Goal: Transaction & Acquisition: Download file/media

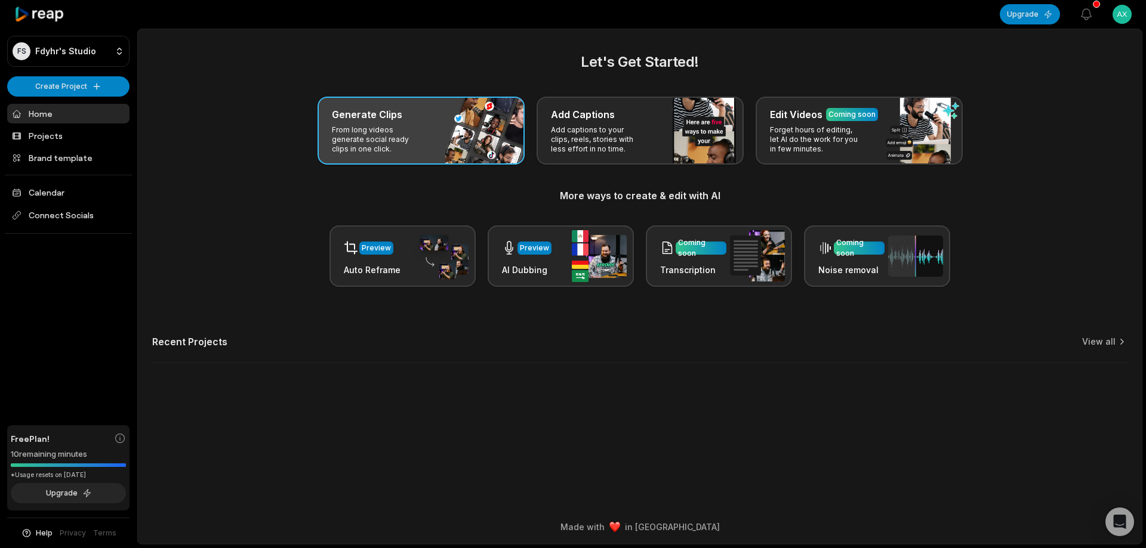
click at [453, 141] on div "Generate Clips From long videos generate social ready clips in one click." at bounding box center [420, 131] width 207 height 68
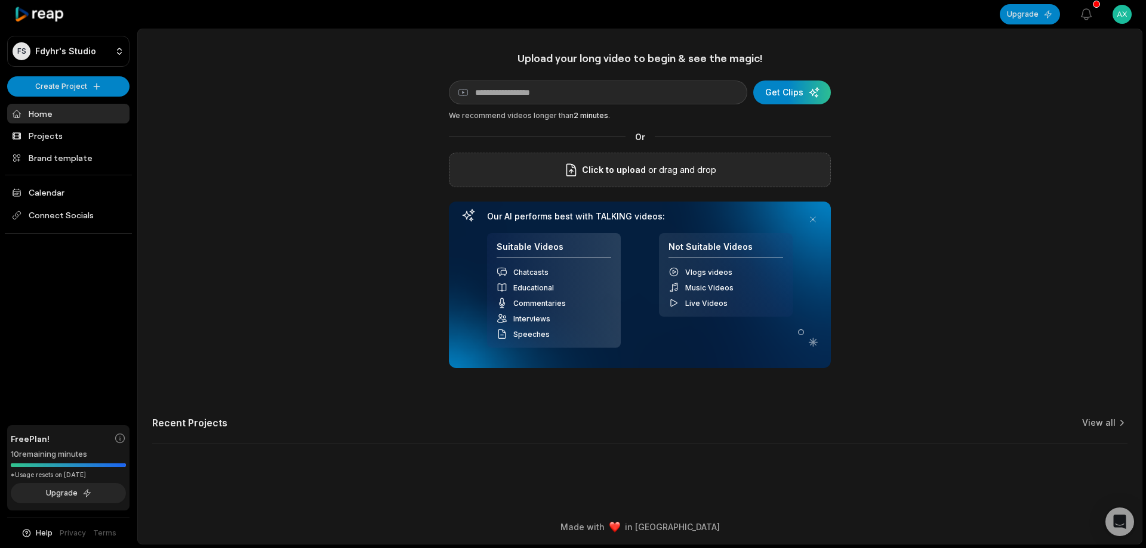
click at [607, 181] on div "Click to upload or drag and drop" at bounding box center [640, 170] width 382 height 35
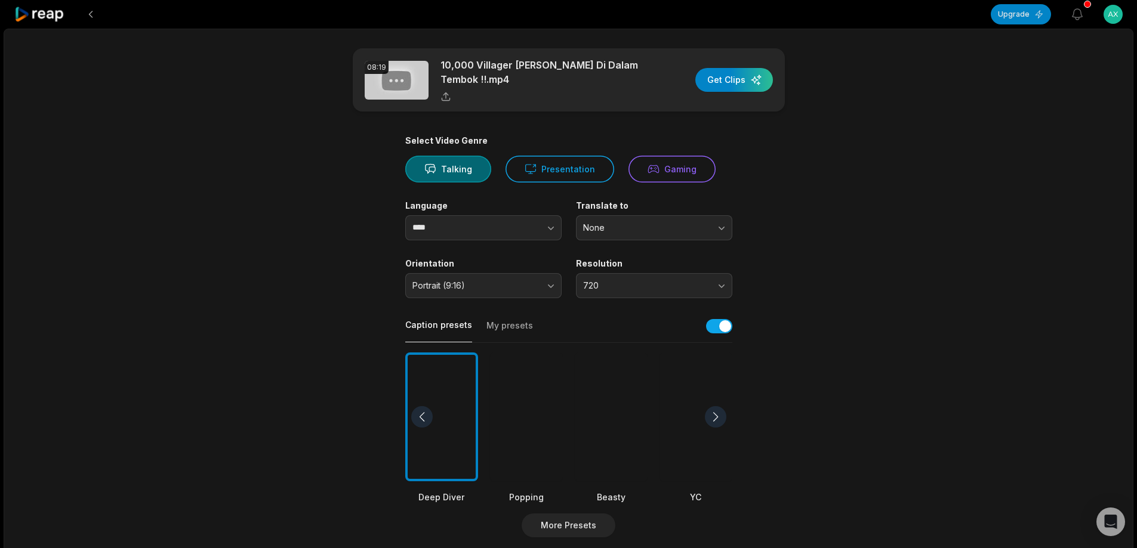
click at [629, 418] on div at bounding box center [611, 417] width 73 height 129
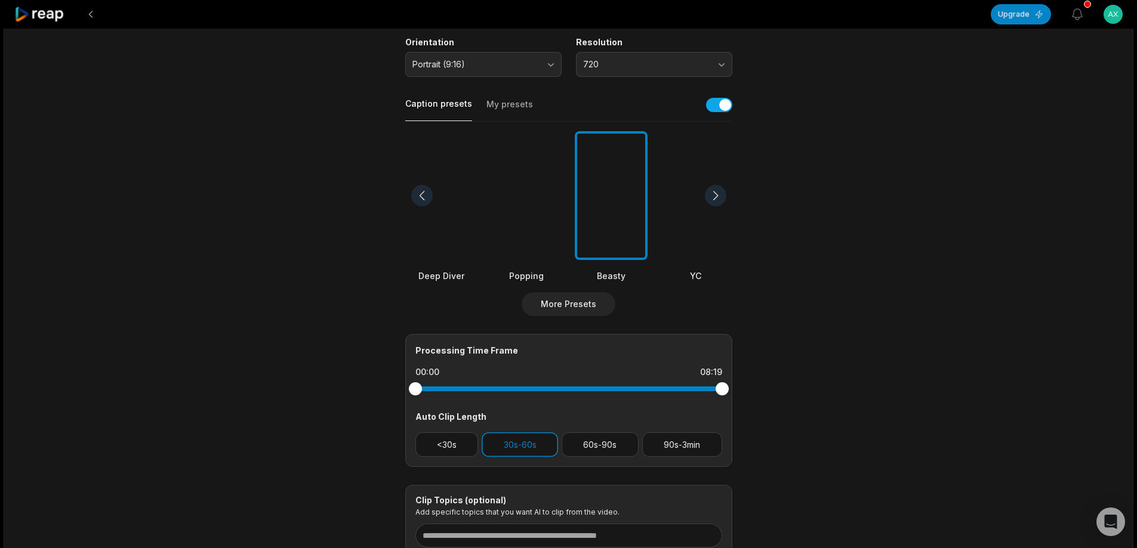
scroll to position [239, 0]
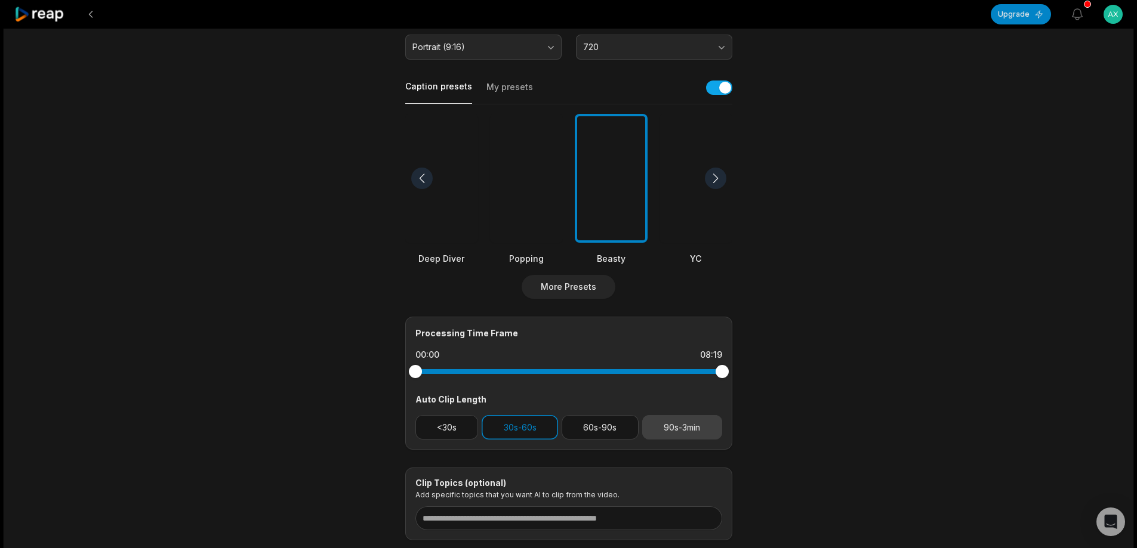
click at [699, 431] on button "90s-3min" at bounding box center [682, 427] width 80 height 24
click at [523, 436] on button "30s-60s" at bounding box center [519, 427] width 76 height 24
click at [620, 421] on button "60s-90s" at bounding box center [599, 427] width 77 height 24
click at [680, 423] on button "90s-3min" at bounding box center [682, 427] width 80 height 24
drag, startPoint x: 721, startPoint y: 371, endPoint x: 760, endPoint y: 376, distance: 39.7
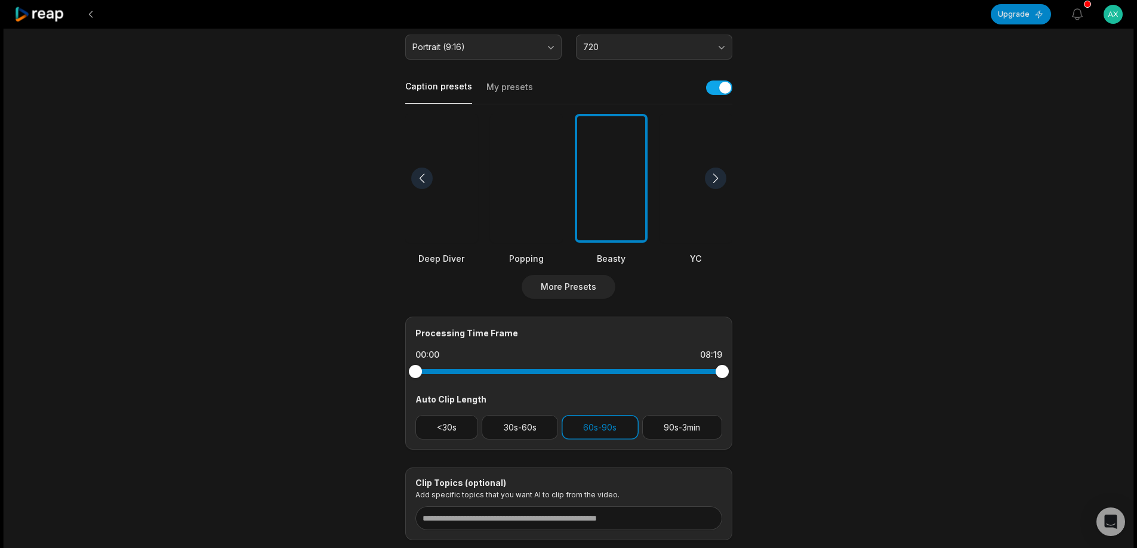
click at [760, 376] on main "08:19 10,000 Villager [PERSON_NAME] Di Dalam Tembok !!.mp4 Get Clips Select Vid…" at bounding box center [569, 175] width 578 height 731
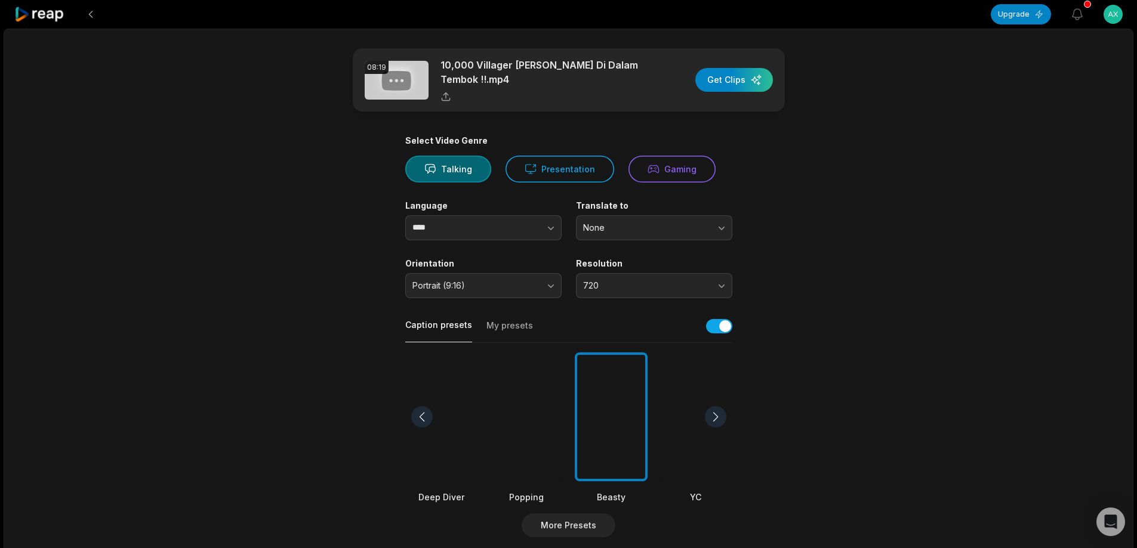
scroll to position [0, 0]
click at [727, 84] on div "button" at bounding box center [734, 80] width 78 height 24
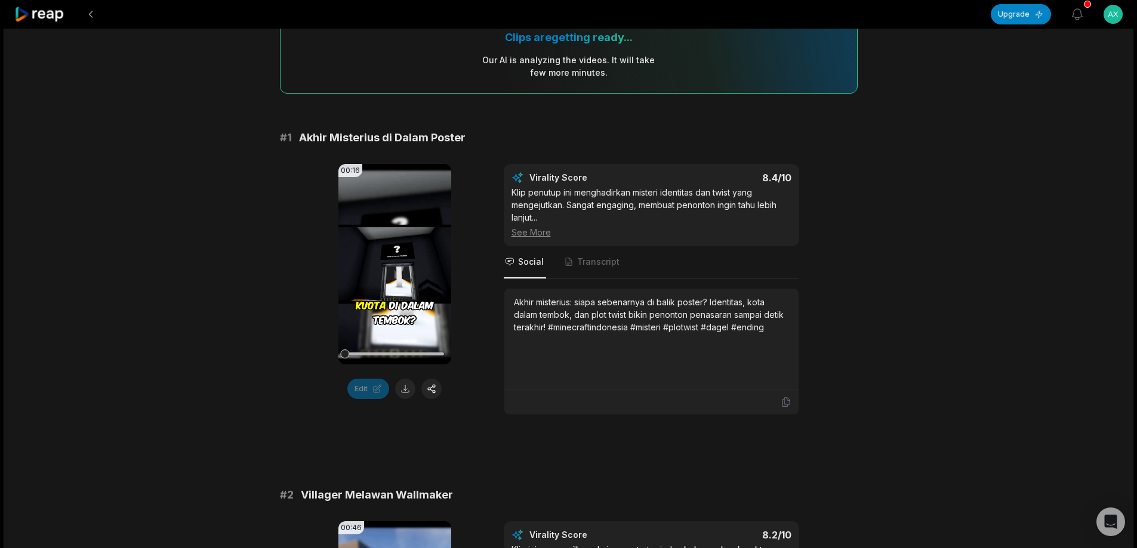
scroll to position [60, 0]
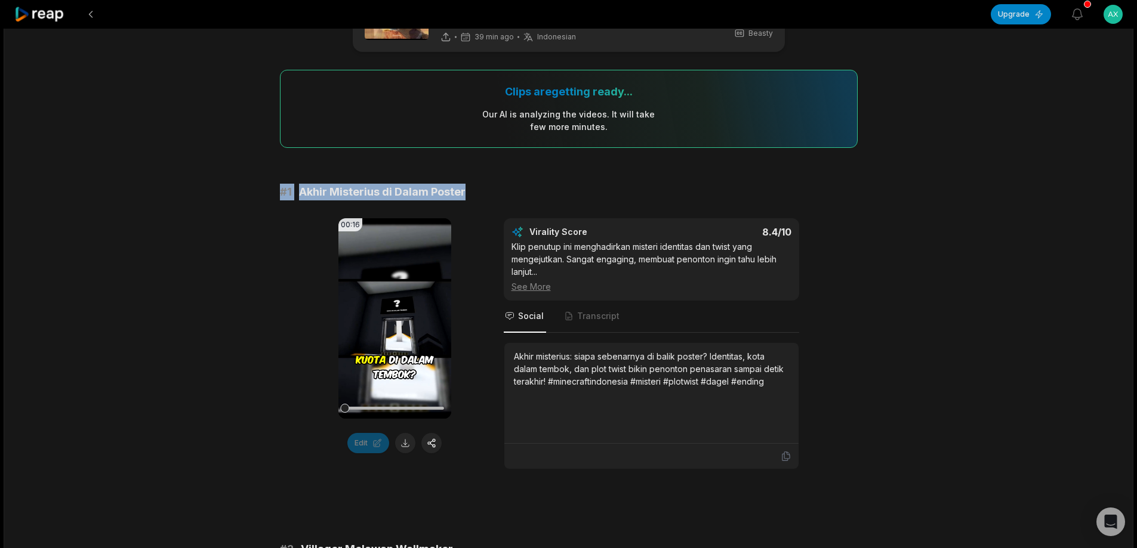
drag, startPoint x: 276, startPoint y: 186, endPoint x: 477, endPoint y: 185, distance: 200.5
copy div "# 1 Akhir Misterius di Dalam Poster"
click at [406, 442] on button at bounding box center [405, 443] width 20 height 20
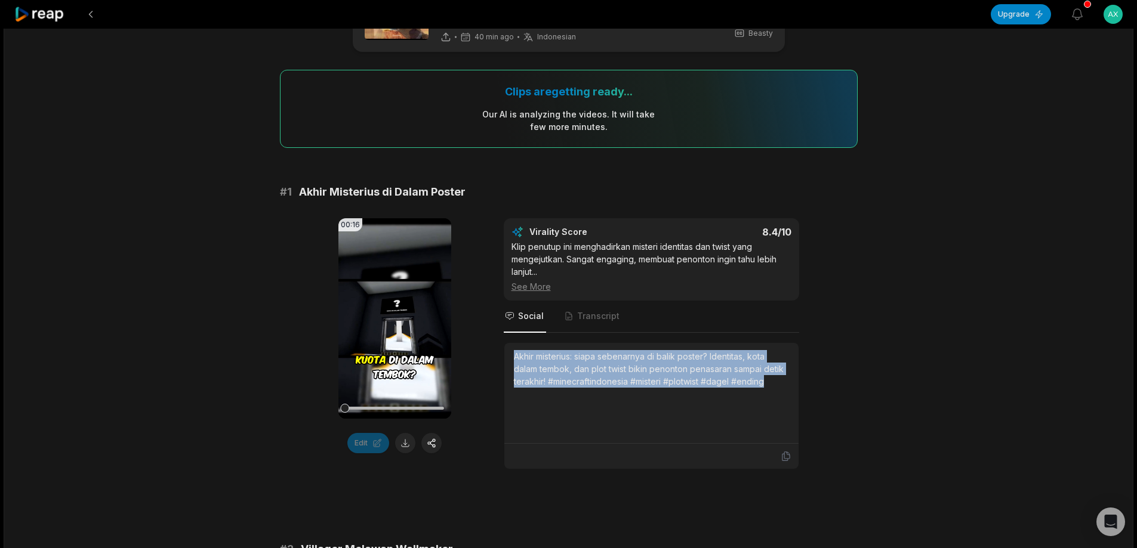
drag, startPoint x: 513, startPoint y: 351, endPoint x: 742, endPoint y: 366, distance: 230.2
click at [768, 375] on div "Akhir misterius: siapa sebenarnya di balik poster? Identitas, kota dalam tembok…" at bounding box center [651, 393] width 294 height 101
copy div "Akhir misterius: siapa sebenarnya di balik poster? Identitas, kota dalam tembok…"
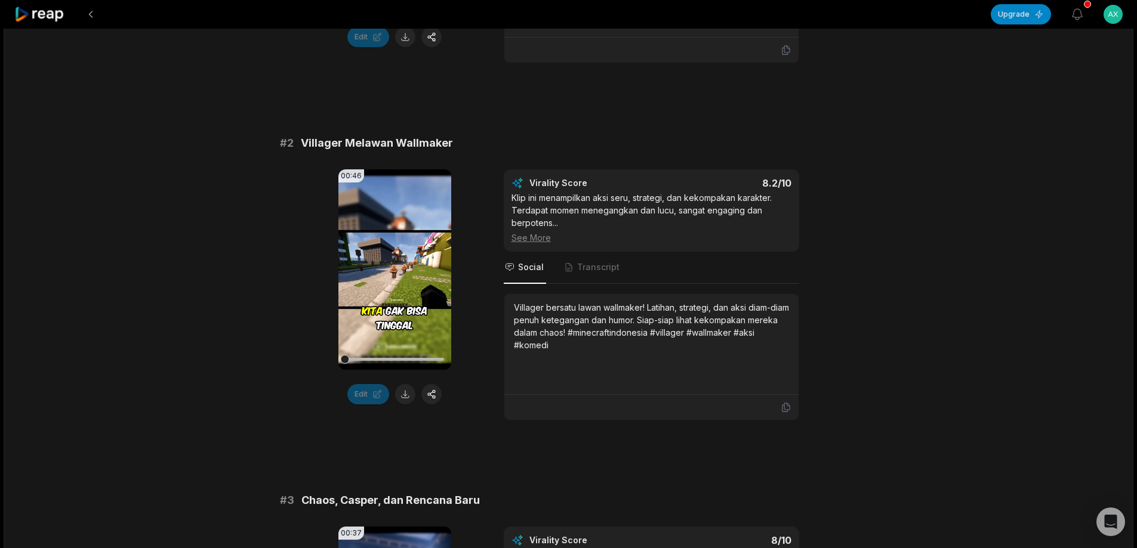
scroll to position [477, 0]
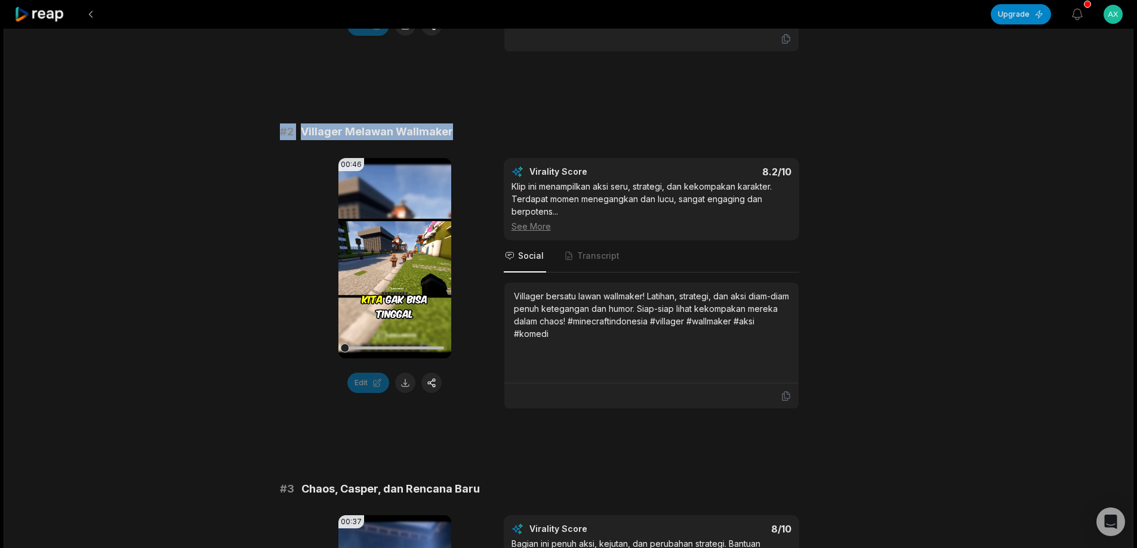
drag, startPoint x: 277, startPoint y: 124, endPoint x: 531, endPoint y: 121, distance: 253.6
copy div "# 2 Villager Melawan Wallmaker"
click at [402, 384] on button at bounding box center [405, 383] width 20 height 20
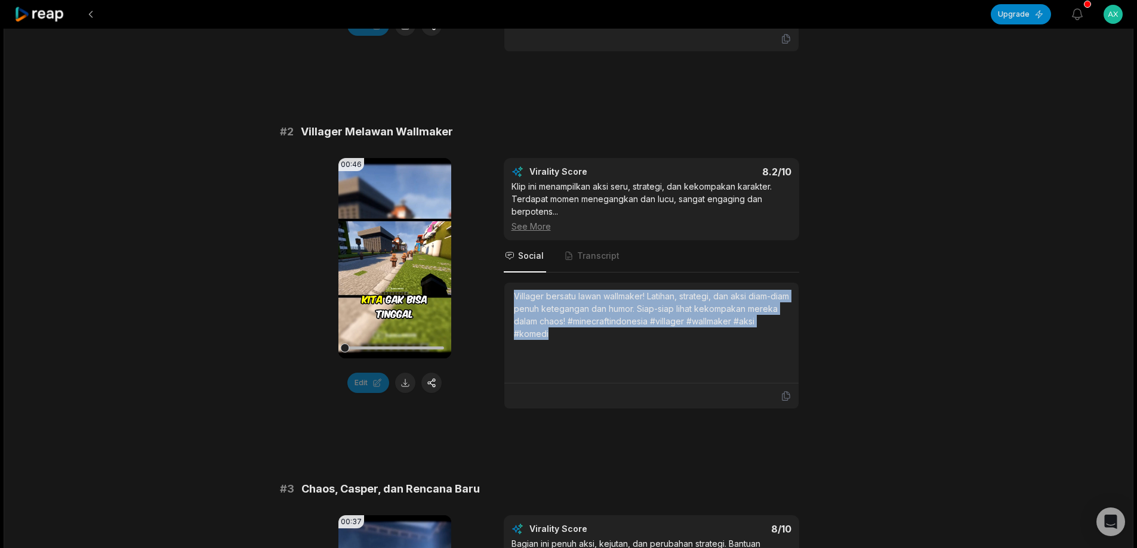
drag, startPoint x: 512, startPoint y: 291, endPoint x: 573, endPoint y: 326, distance: 71.1
click at [573, 326] on div "Villager bersatu lawan wallmaker! Latihan, strategi, dan aksi diam-diam penuh k…" at bounding box center [651, 333] width 294 height 101
copy div "Villager bersatu lawan wallmaker! Latihan, strategi, dan aksi diam-diam penuh k…"
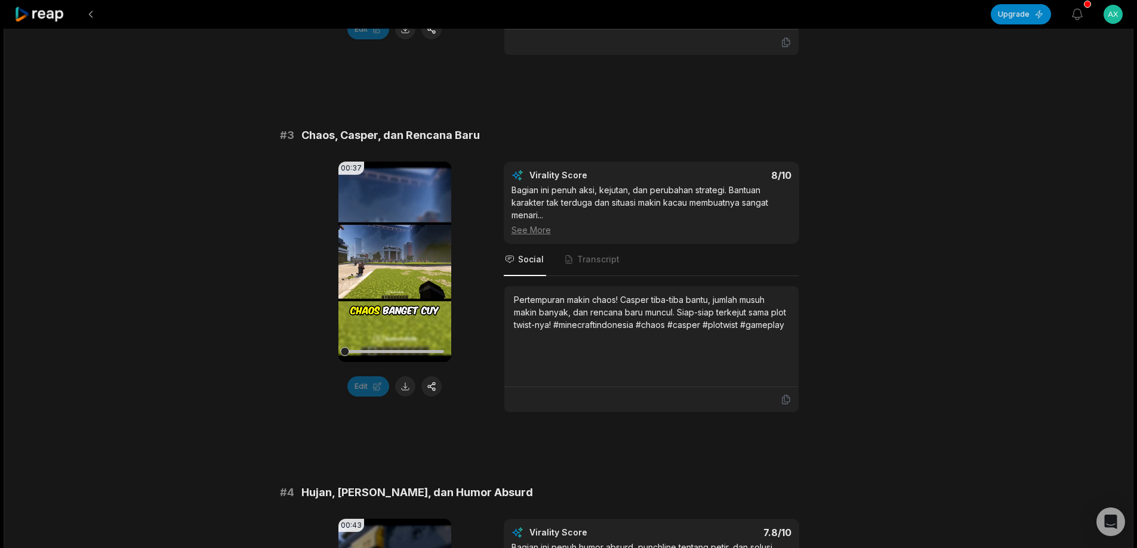
scroll to position [835, 0]
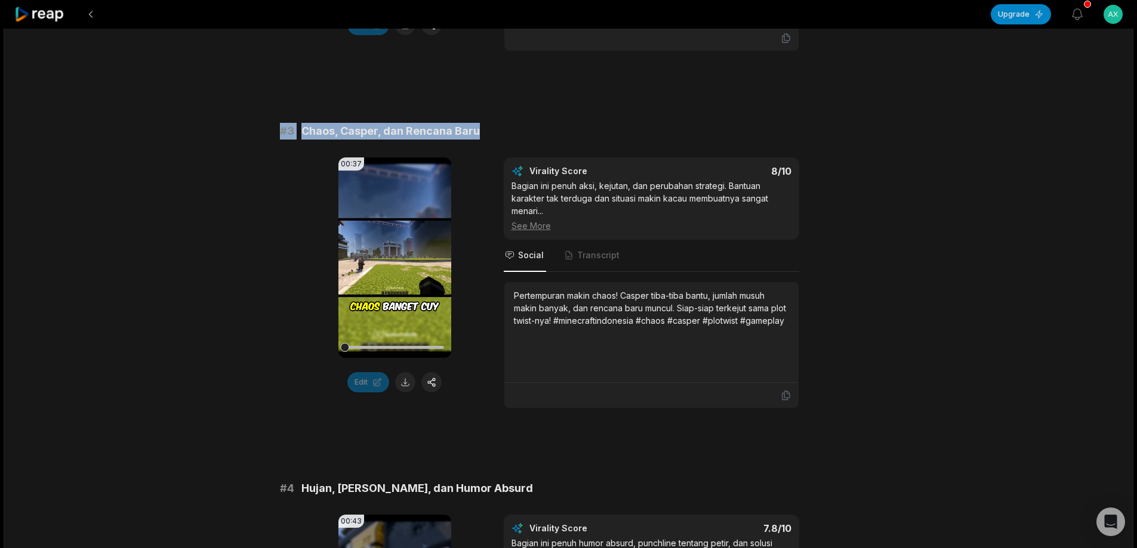
drag, startPoint x: 353, startPoint y: 126, endPoint x: 487, endPoint y: 125, distance: 134.2
copy div "# 3 Chaos, [PERSON_NAME], dan Rencana Baru"
click at [408, 375] on button at bounding box center [405, 382] width 20 height 20
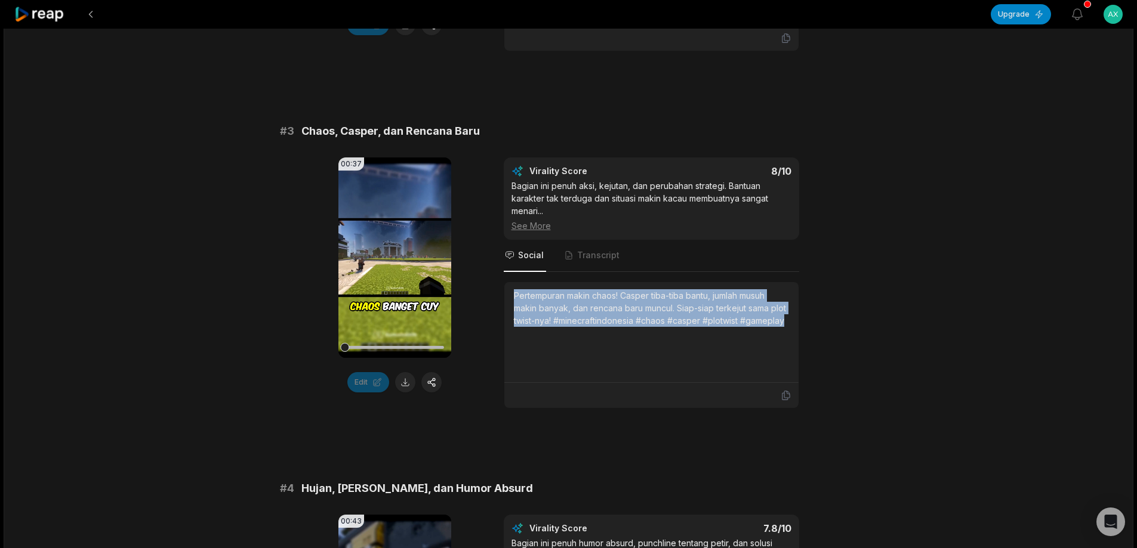
drag, startPoint x: 512, startPoint y: 288, endPoint x: 809, endPoint y: 319, distance: 298.7
click at [809, 319] on div "00:37 Your browser does not support mp4 format. Edit Virality Score 8 /10 Bagia…" at bounding box center [569, 283] width 578 height 251
copy div "Pertempuran makin chaos! Casper tiba-tiba bantu, jumlah musuh makin banyak, dan…"
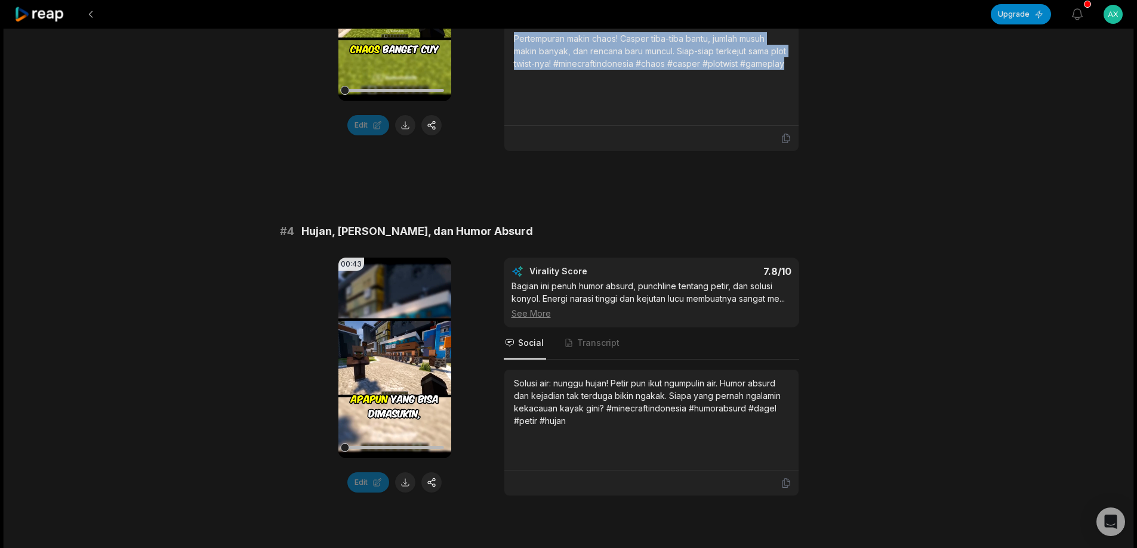
scroll to position [1134, 0]
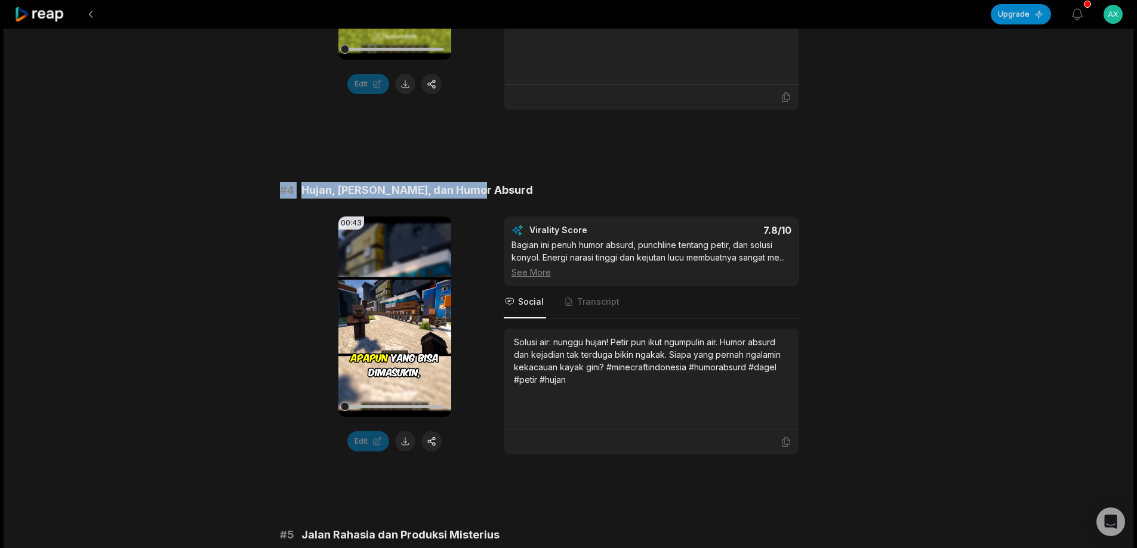
drag, startPoint x: 267, startPoint y: 187, endPoint x: 483, endPoint y: 187, distance: 216.0
copy div "# 4 [PERSON_NAME], [PERSON_NAME], dan Humor Absurd"
click at [403, 436] on button at bounding box center [405, 441] width 20 height 20
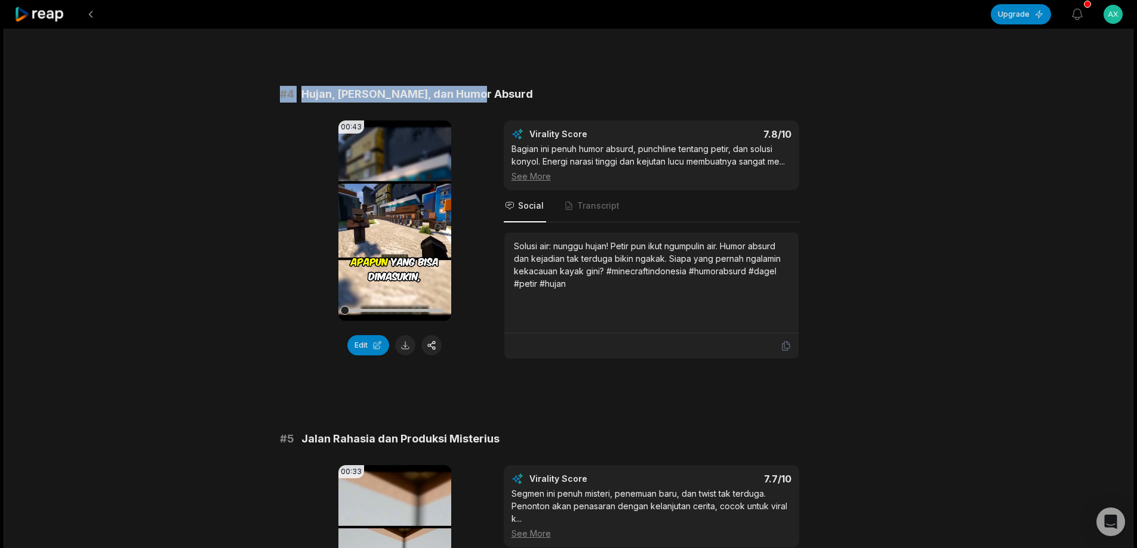
scroll to position [1038, 0]
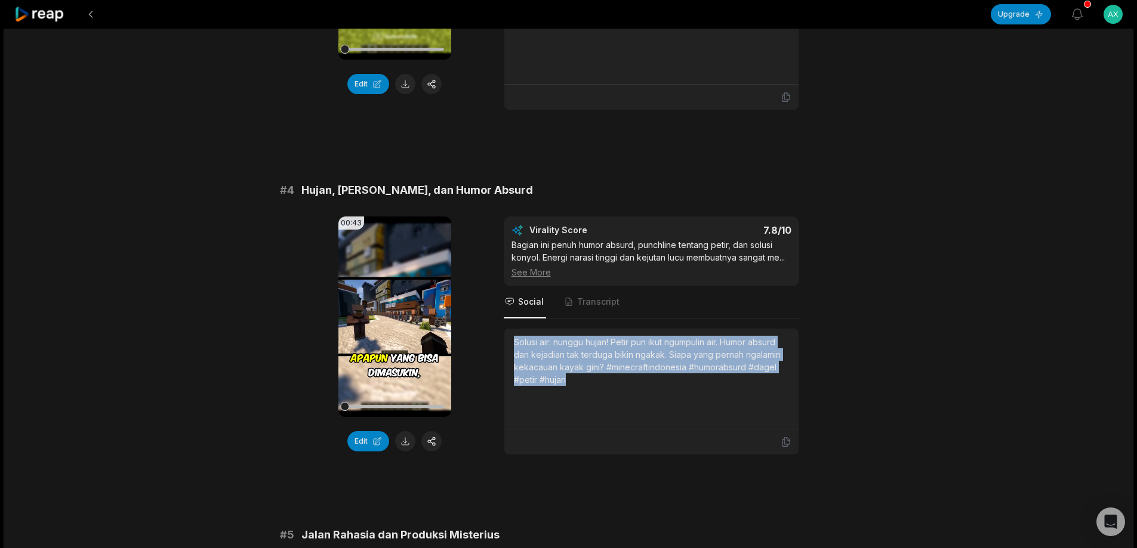
drag, startPoint x: 513, startPoint y: 337, endPoint x: 581, endPoint y: 360, distance: 71.9
click at [589, 377] on div "Solusi air: nunggu hujan! Petir pun ikut ngumpulin air. Humor absurd dan kejadi…" at bounding box center [651, 379] width 294 height 101
copy div "Solusi air: nunggu hujan! Petir pun ikut ngumpulin air. Humor absurd dan kejadi…"
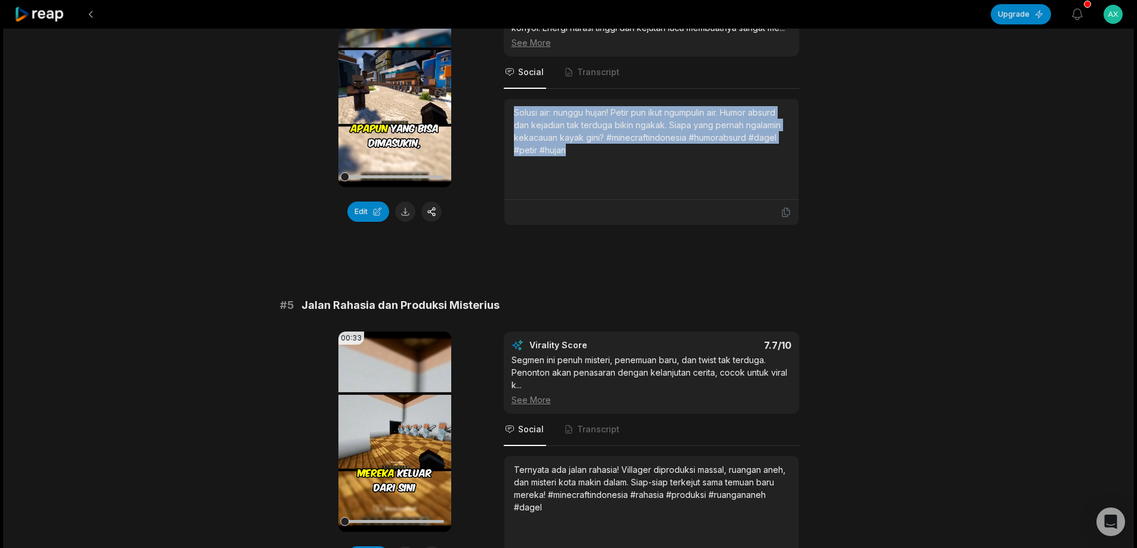
scroll to position [1515, 0]
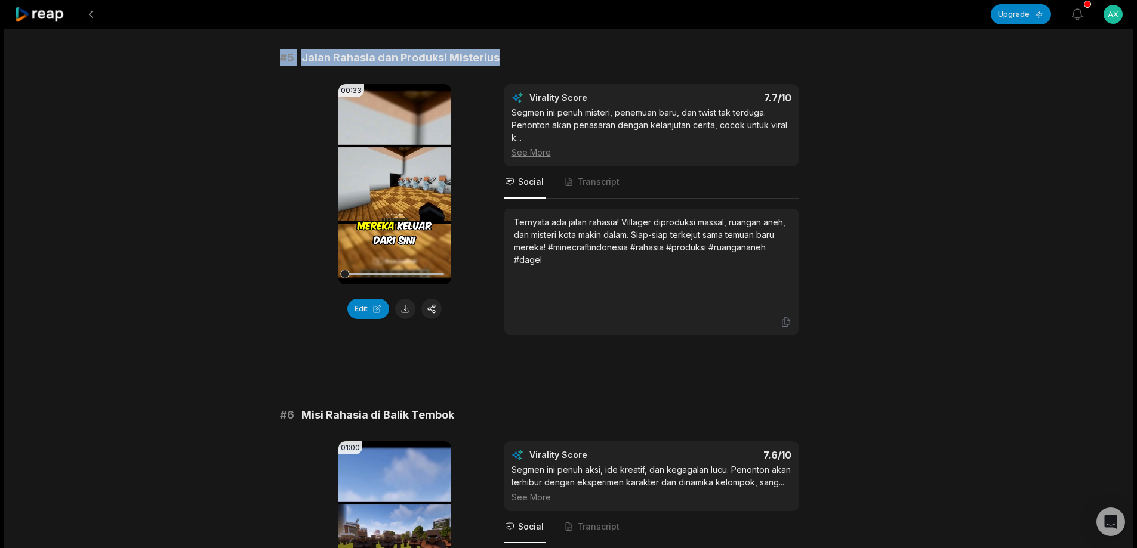
drag, startPoint x: 278, startPoint y: 51, endPoint x: 489, endPoint y: 45, distance: 211.3
click at [504, 48] on div "08:19 10,000 Villager [PERSON_NAME] Di Dalam Tembok !! an hour ago Indonesian i…" at bounding box center [568, 363] width 1129 height 3699
copy div "# 5 Jalan Rahasia dan Produksi Misterius"
click at [408, 305] on button at bounding box center [405, 309] width 20 height 20
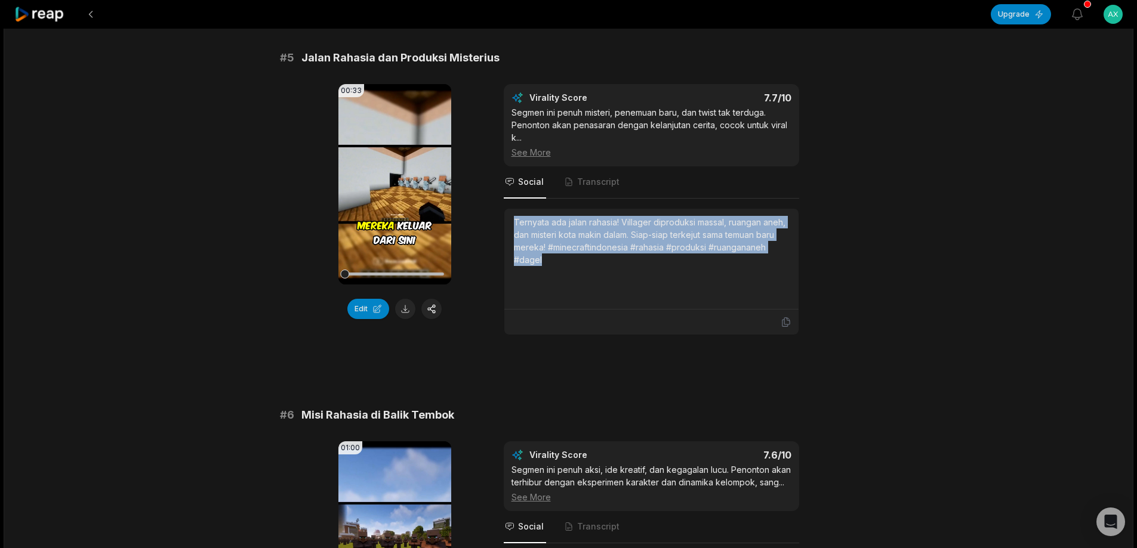
drag, startPoint x: 520, startPoint y: 213, endPoint x: 548, endPoint y: 260, distance: 54.5
click at [548, 261] on div "Ternyata ada jalan rahasia! Villager diproduksi massal, ruangan aneh, dan miste…" at bounding box center [651, 259] width 294 height 101
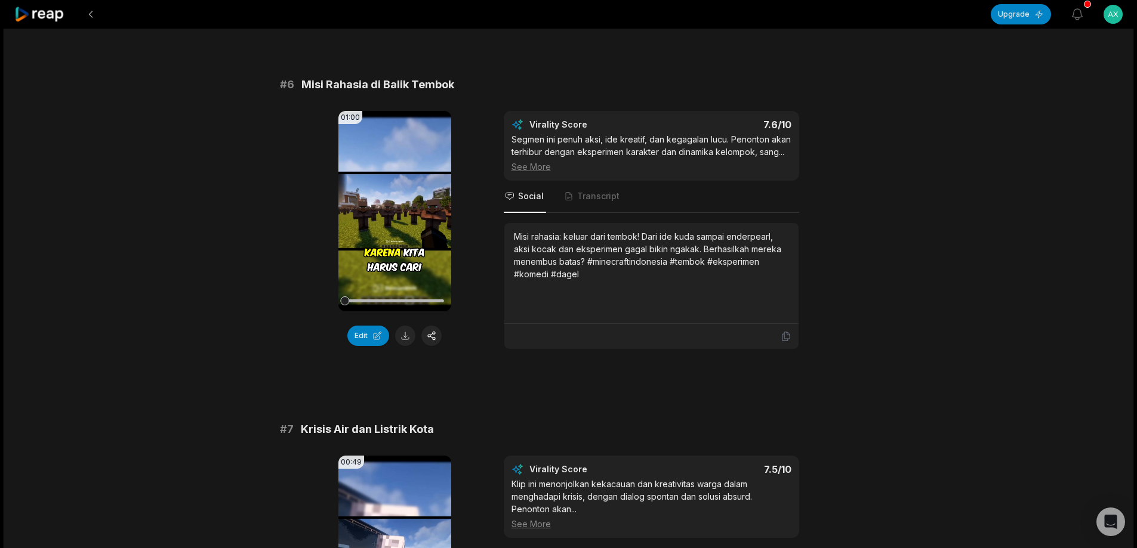
scroll to position [1813, 0]
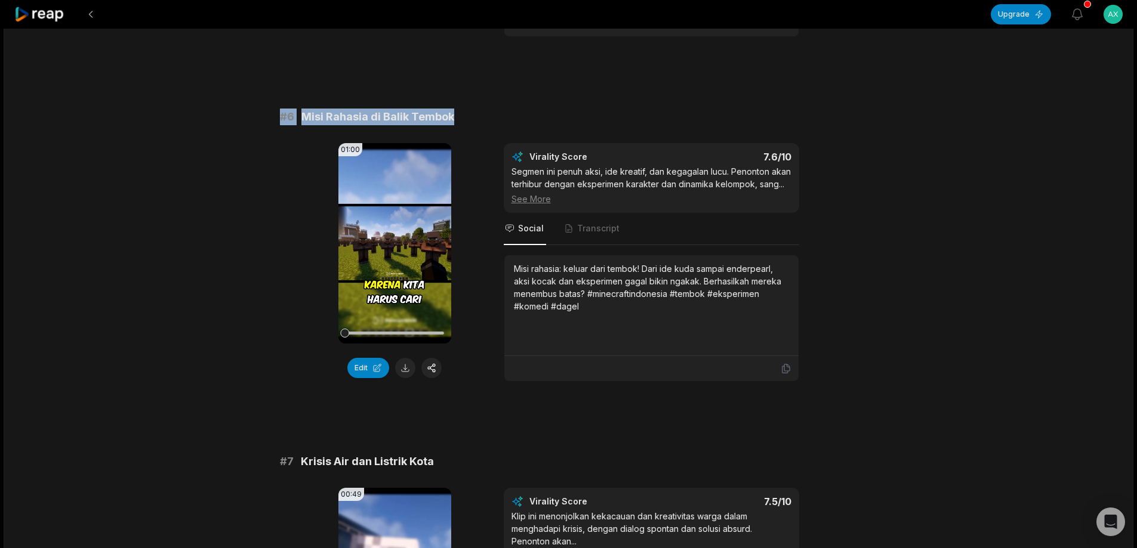
drag, startPoint x: 268, startPoint y: 112, endPoint x: 479, endPoint y: 103, distance: 211.4
click at [499, 104] on div "08:19 10,000 Villager [PERSON_NAME] Di Dalam Tembok !! an hour ago Indonesian i…" at bounding box center [568, 64] width 1129 height 3699
copy div "# 6 Misi Rahasia di Balik Tembok"
click at [392, 358] on div "Edit" at bounding box center [394, 368] width 113 height 20
click at [410, 363] on button at bounding box center [405, 368] width 20 height 20
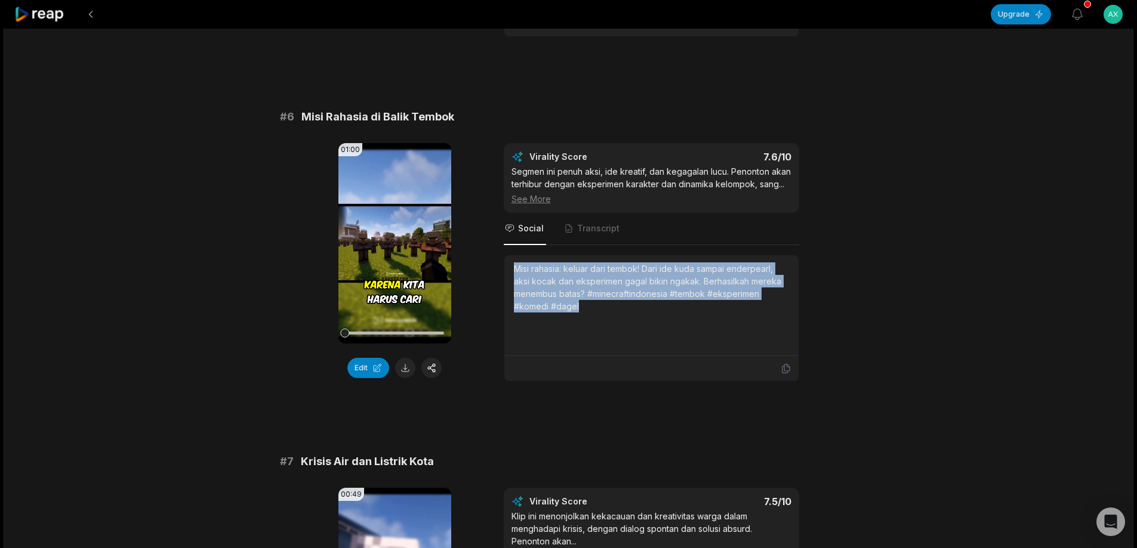
drag, startPoint x: 511, startPoint y: 266, endPoint x: 582, endPoint y: 295, distance: 76.8
click at [594, 311] on div "Misi rahasia: keluar dari tembok! Dari ide kuda sampai enderpearl, aksi kocak d…" at bounding box center [651, 305] width 294 height 101
copy div "Misi rahasia: keluar dari tembok! Dari ide kuda sampai enderpearl, aksi kocak d…"
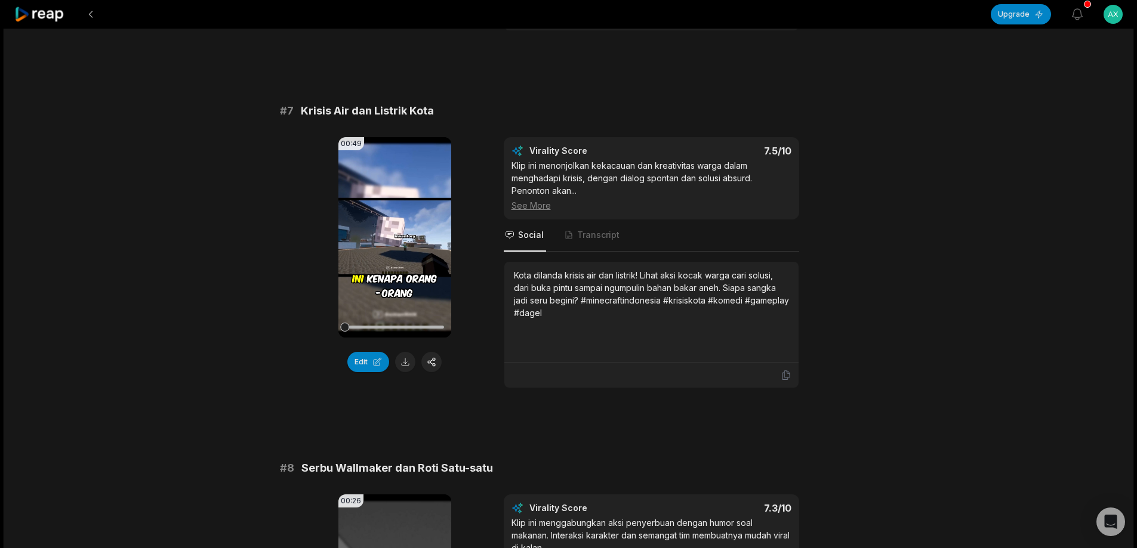
scroll to position [2171, 0]
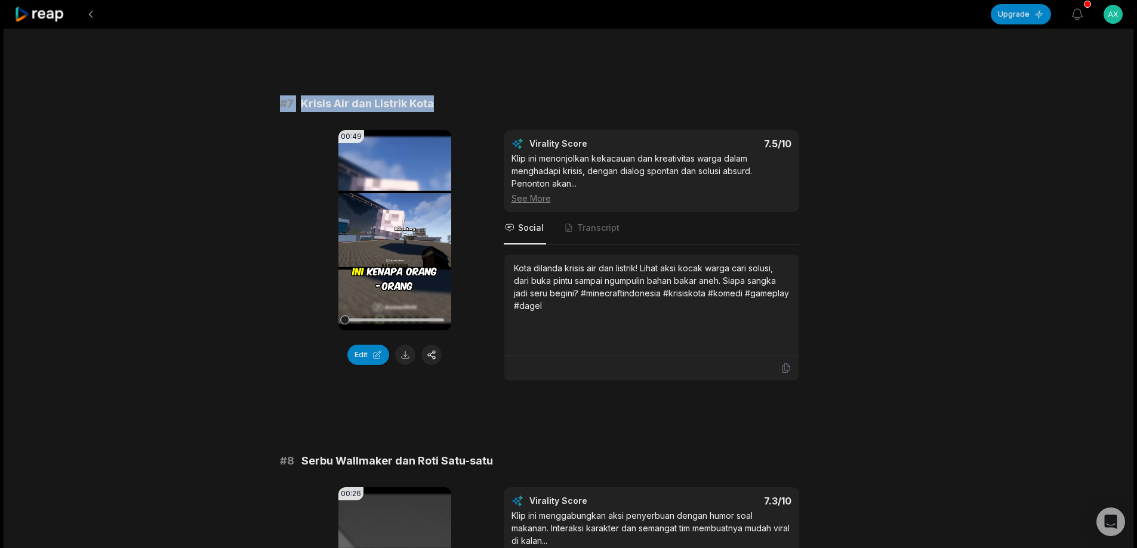
drag, startPoint x: 279, startPoint y: 98, endPoint x: 443, endPoint y: 81, distance: 164.5
copy div "# 7 Krisis Air dan Listrik Kota"
click at [403, 356] on button at bounding box center [405, 355] width 20 height 20
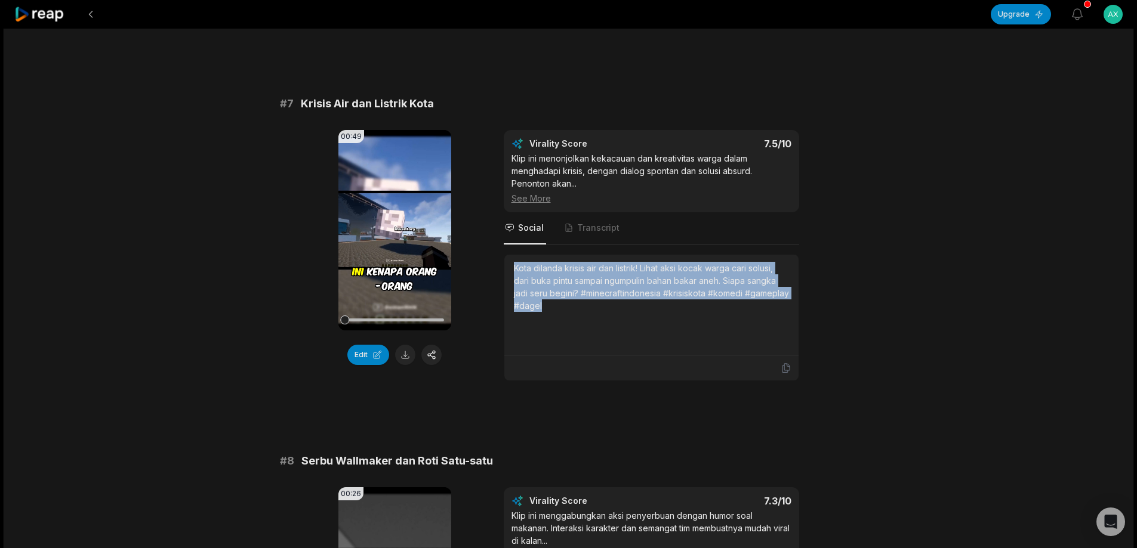
drag, startPoint x: 511, startPoint y: 263, endPoint x: 572, endPoint y: 304, distance: 74.0
click at [574, 309] on div "Kota dilanda krisis air dan listrik! Lihat aksi kocak warga cari solusi, dari b…" at bounding box center [651, 305] width 294 height 101
copy div "Kota dilanda krisis air dan listrik! Lihat aksi kocak warga cari solusi, dari b…"
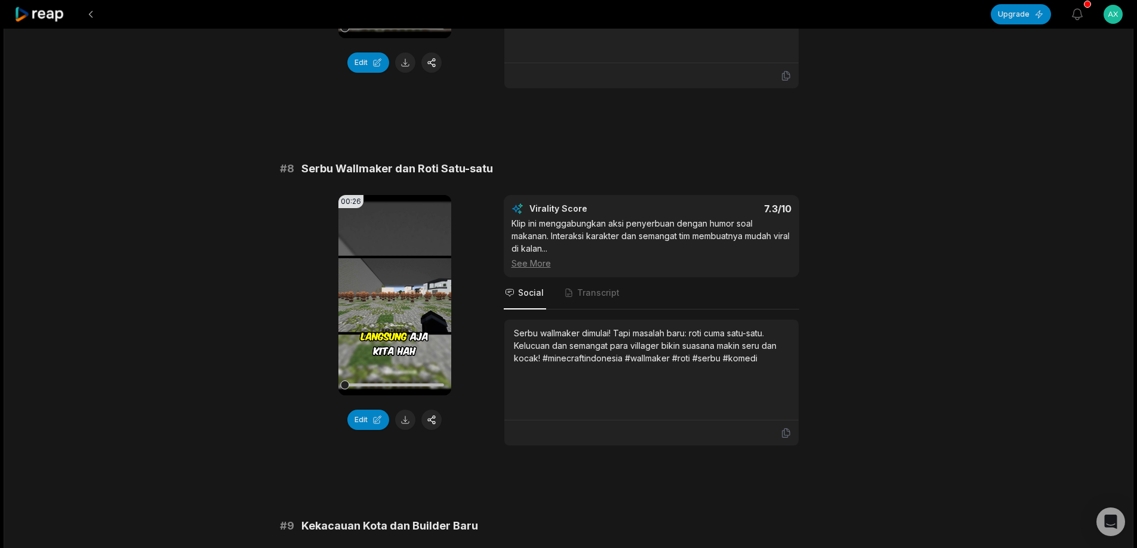
scroll to position [2469, 0]
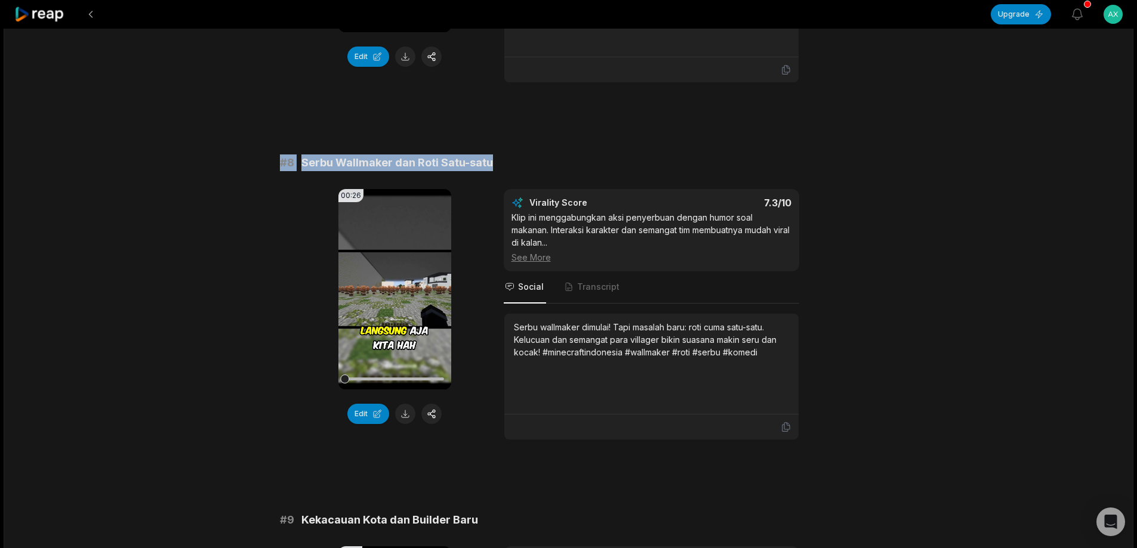
drag, startPoint x: 276, startPoint y: 159, endPoint x: 533, endPoint y: 150, distance: 256.7
copy div "# 8 Serbu Wallmaker dan Roti Satu-satu"
click at [410, 404] on button at bounding box center [405, 414] width 20 height 20
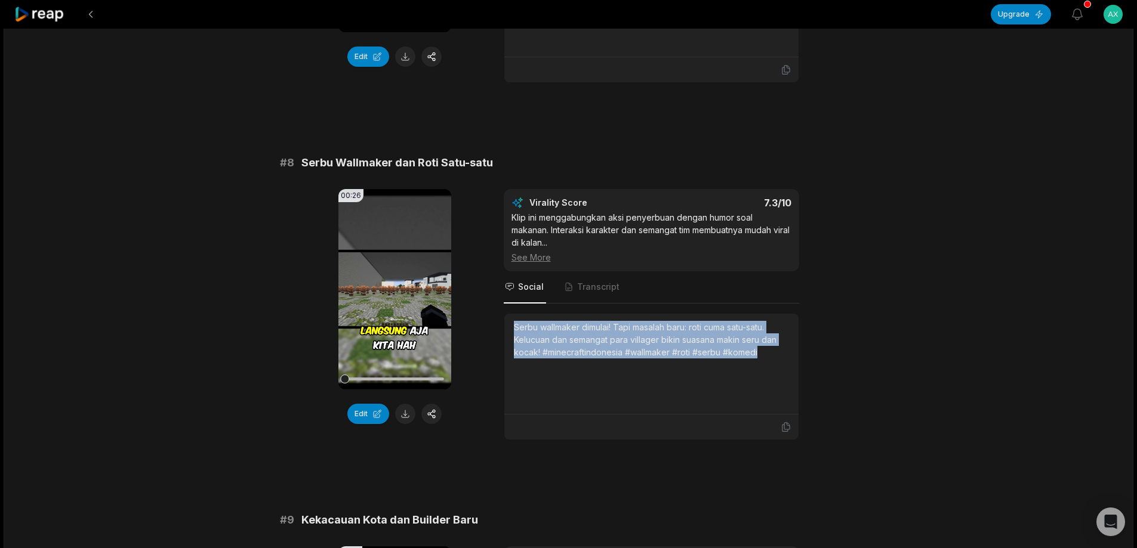
drag, startPoint x: 512, startPoint y: 322, endPoint x: 758, endPoint y: 333, distance: 246.0
click at [811, 352] on div "00:26 Your browser does not support mp4 format. Edit Virality Score 7.3 /10 Kli…" at bounding box center [569, 314] width 578 height 251
copy div "Serbu wallmaker dimulai! Tapi masalah baru: roti cuma satu-satu. Kelucuan dan s…"
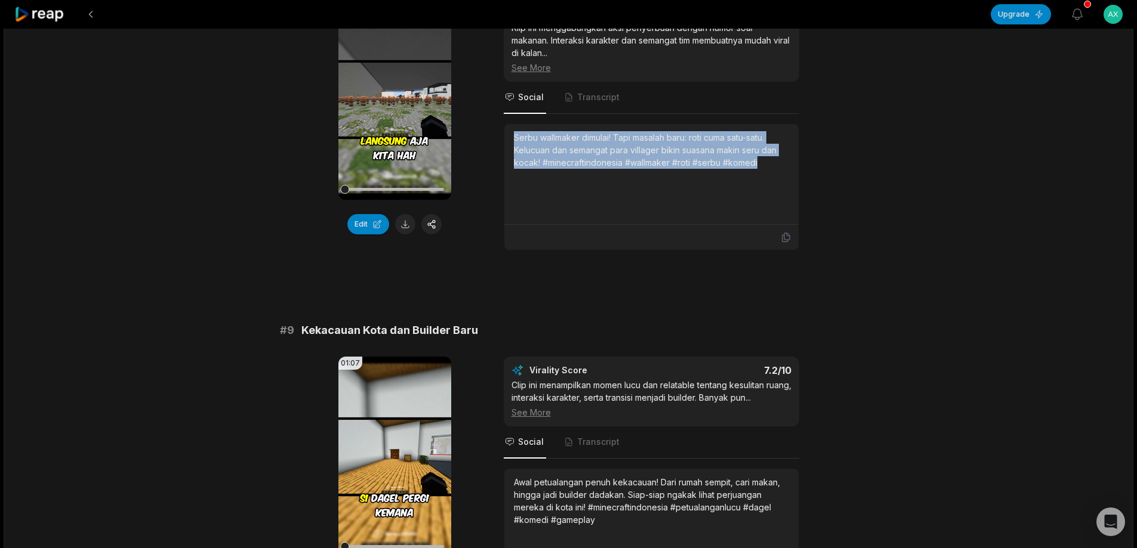
scroll to position [2827, 0]
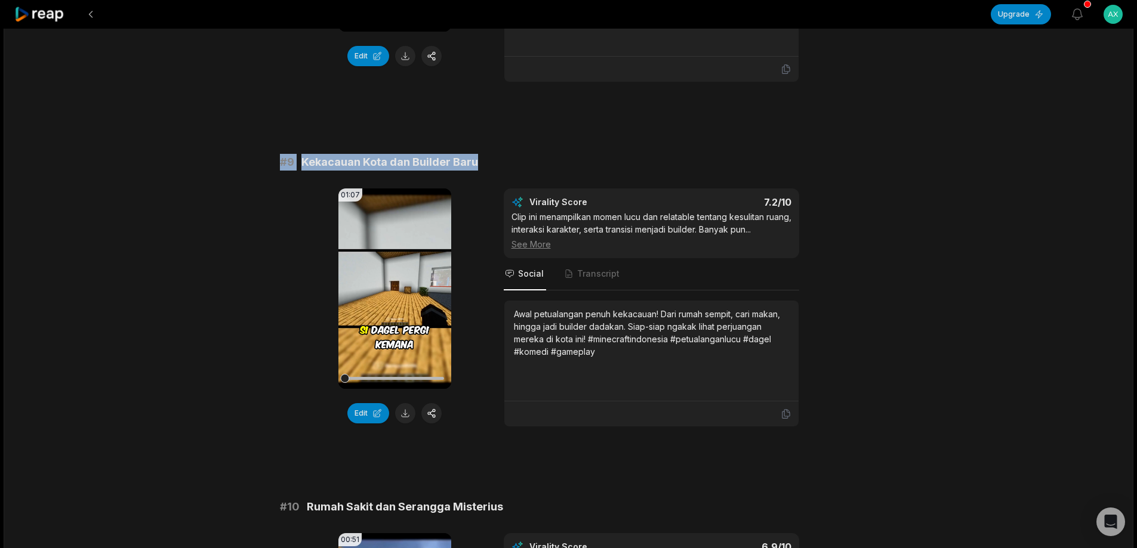
drag, startPoint x: 275, startPoint y: 151, endPoint x: 505, endPoint y: 155, distance: 229.7
copy div "# 9 Kekacauan Kota dan Builder Baru"
click at [408, 405] on button at bounding box center [405, 413] width 20 height 20
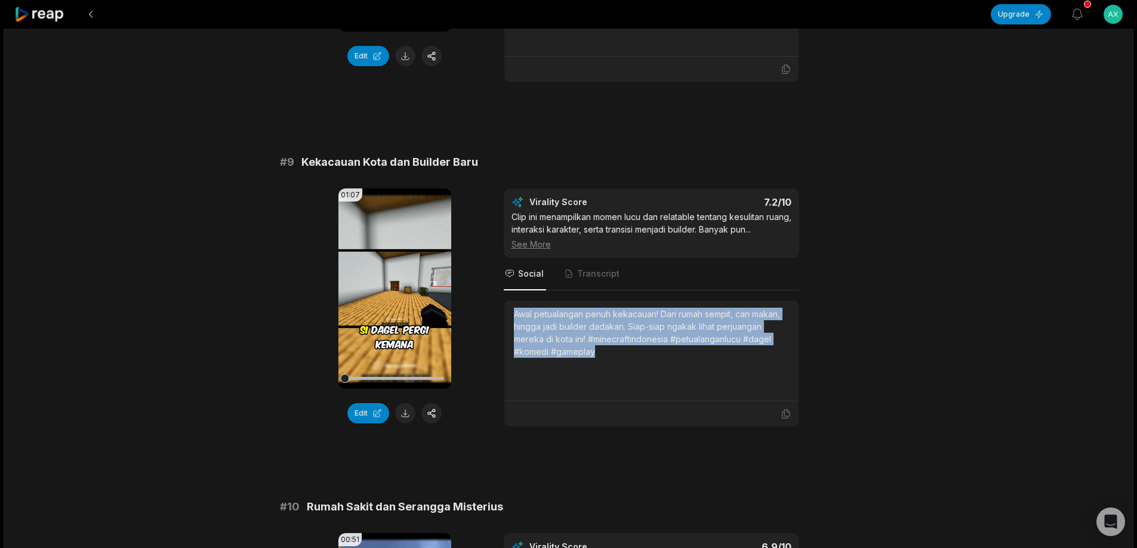
drag, startPoint x: 514, startPoint y: 308, endPoint x: 599, endPoint y: 340, distance: 90.6
click at [600, 351] on div "Awal petualangan penuh kekacauan! Dari rumah sempit, cari makan, hingga jadi bu…" at bounding box center [651, 333] width 275 height 50
copy div "Awal petualangan penuh kekacauan! Dari rumah sempit, cari makan, hingga jadi bu…"
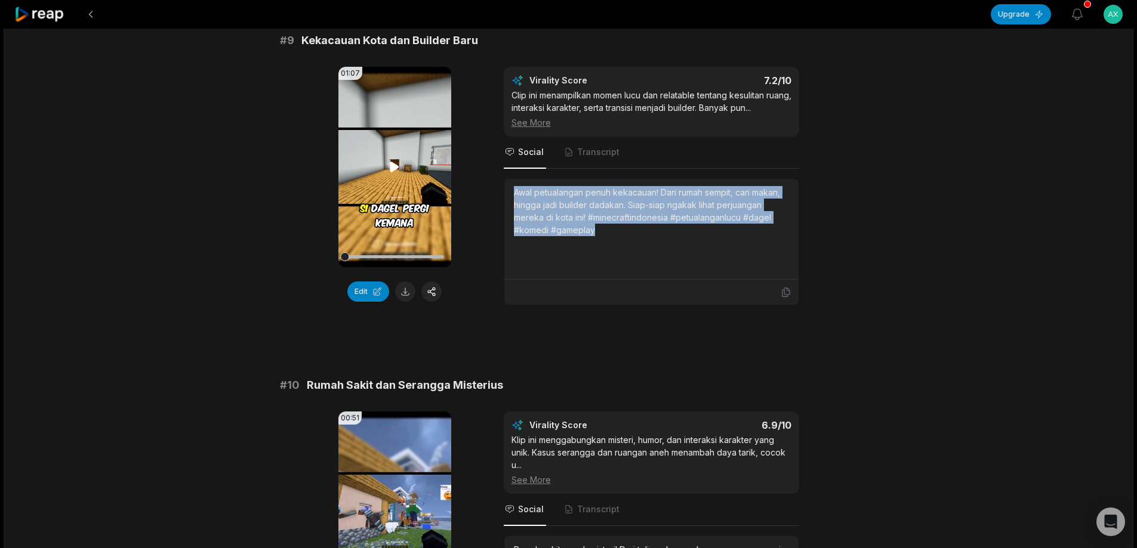
scroll to position [3177, 0]
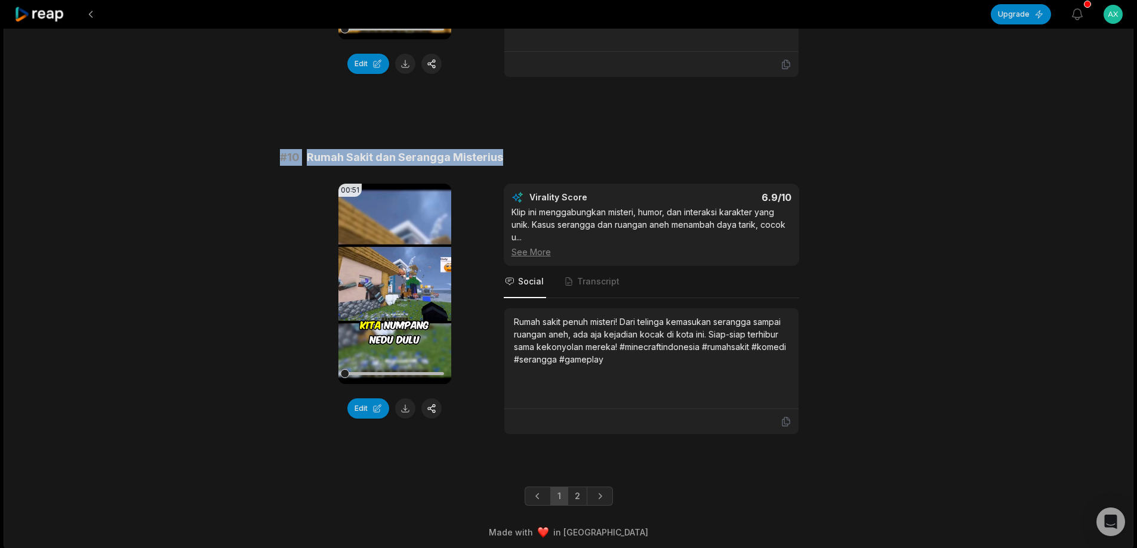
drag, startPoint x: 279, startPoint y: 152, endPoint x: 480, endPoint y: 159, distance: 201.2
click at [544, 159] on div "# 10 Rumah Sakit dan Serangga Misterius" at bounding box center [569, 157] width 578 height 17
copy div "# 10 Rumah Sakit dan Serangga Misterius"
click at [400, 400] on button at bounding box center [405, 409] width 20 height 20
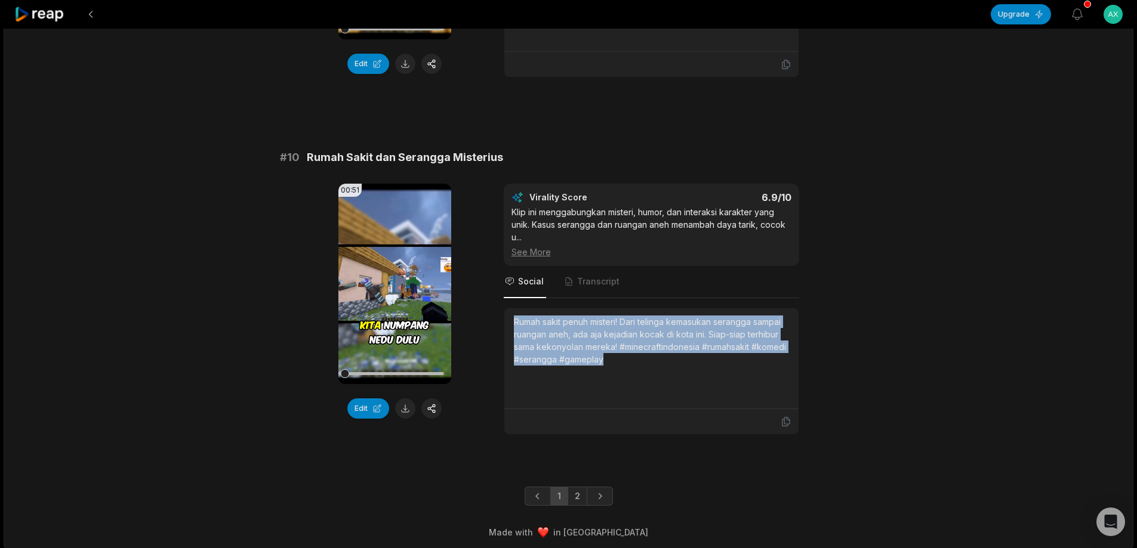
drag, startPoint x: 514, startPoint y: 318, endPoint x: 623, endPoint y: 359, distance: 116.5
click at [623, 359] on div "Rumah sakit penuh misteri! Dari telinga kemasukan serangga sampai ruangan aneh,…" at bounding box center [651, 341] width 275 height 50
copy div "Rumah sakit penuh misteri! Dari telinga kemasukan serangga sampai ruangan aneh,…"
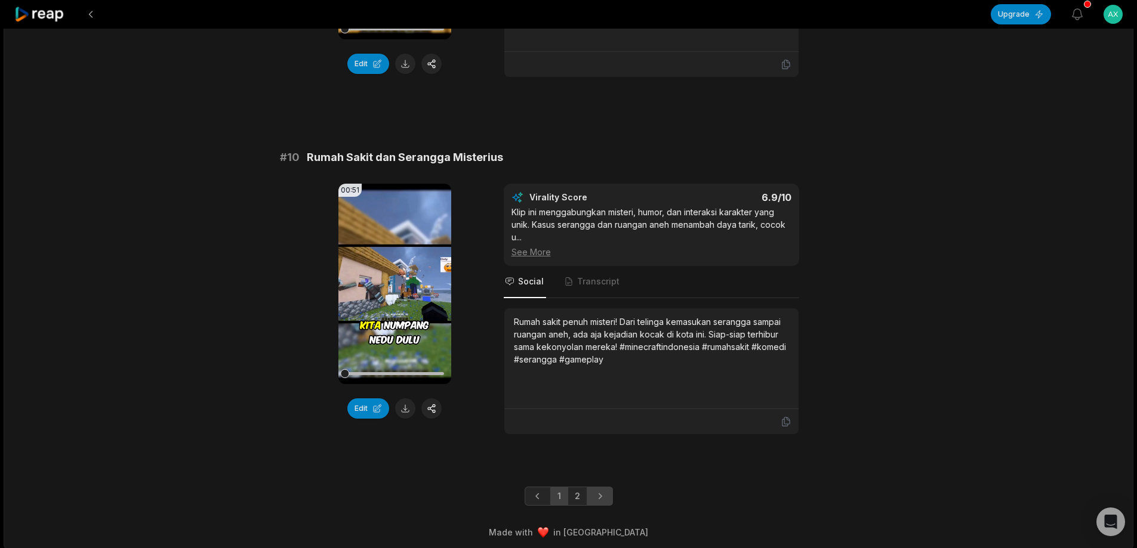
click at [602, 495] on icon "Next page" at bounding box center [600, 496] width 12 height 12
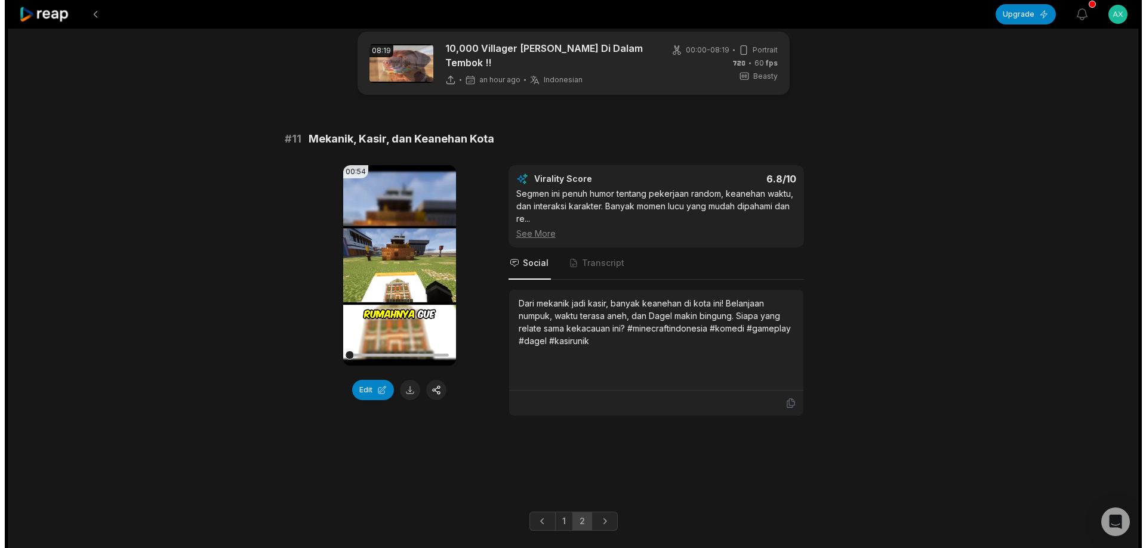
scroll to position [0, 0]
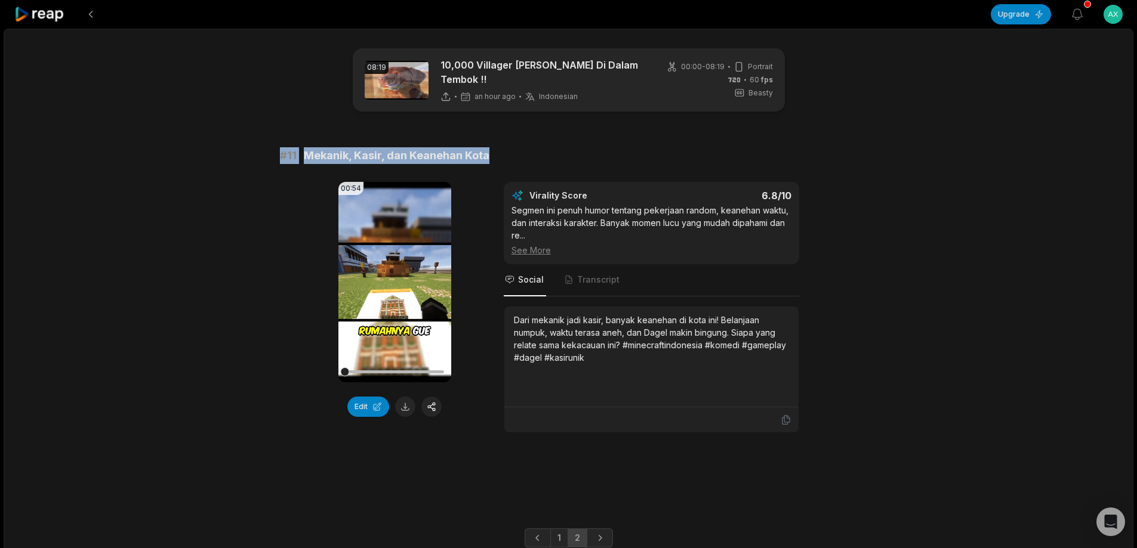
drag, startPoint x: 273, startPoint y: 148, endPoint x: 563, endPoint y: 148, distance: 290.6
click at [563, 148] on div "08:19 10,000 Villager Brudal Di Dalam Tembok !! an hour ago Indonesian id 00:00…" at bounding box center [568, 310] width 1129 height 563
click at [399, 397] on button at bounding box center [405, 407] width 20 height 20
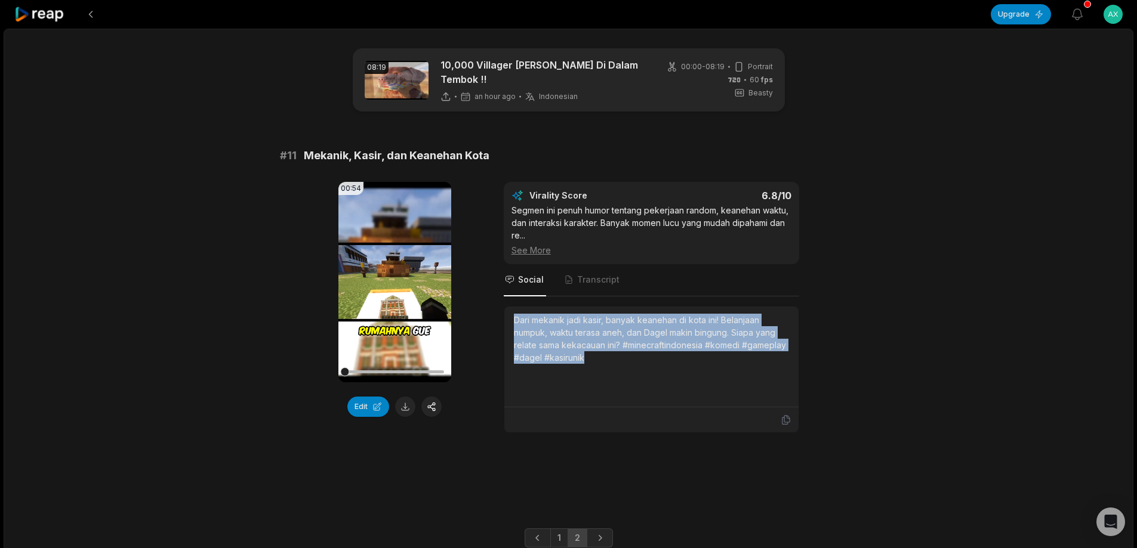
drag, startPoint x: 515, startPoint y: 313, endPoint x: 611, endPoint y: 353, distance: 104.0
click at [611, 353] on div "Dari mekanik jadi kasir, banyak keanehan di kota ini! Belanjaan numpuk, waktu t…" at bounding box center [651, 339] width 275 height 50
click at [1113, 15] on html "Upgrade View notifications Open user menu 08:19 10,000 Villager Brudal Di Dalam…" at bounding box center [568, 274] width 1137 height 548
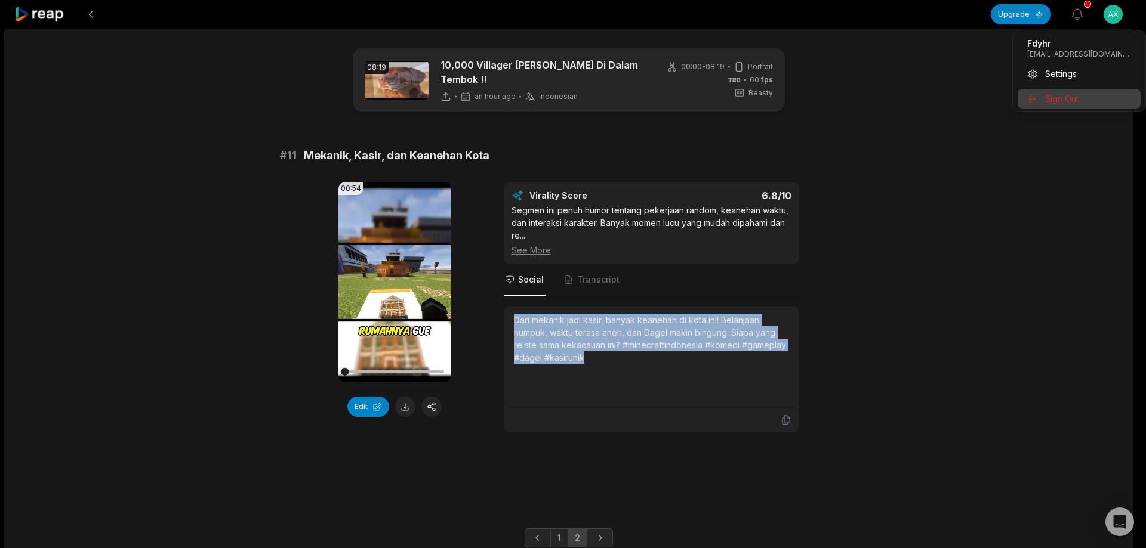
click at [1075, 104] on span "Sign Out" at bounding box center [1061, 98] width 33 height 13
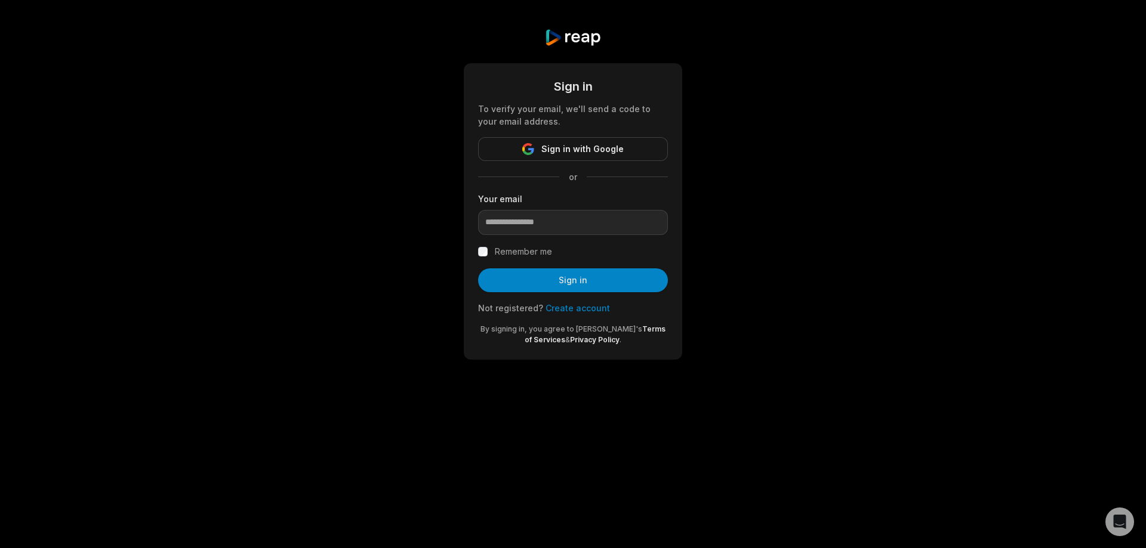
click at [555, 311] on link "Create account" at bounding box center [577, 308] width 64 height 10
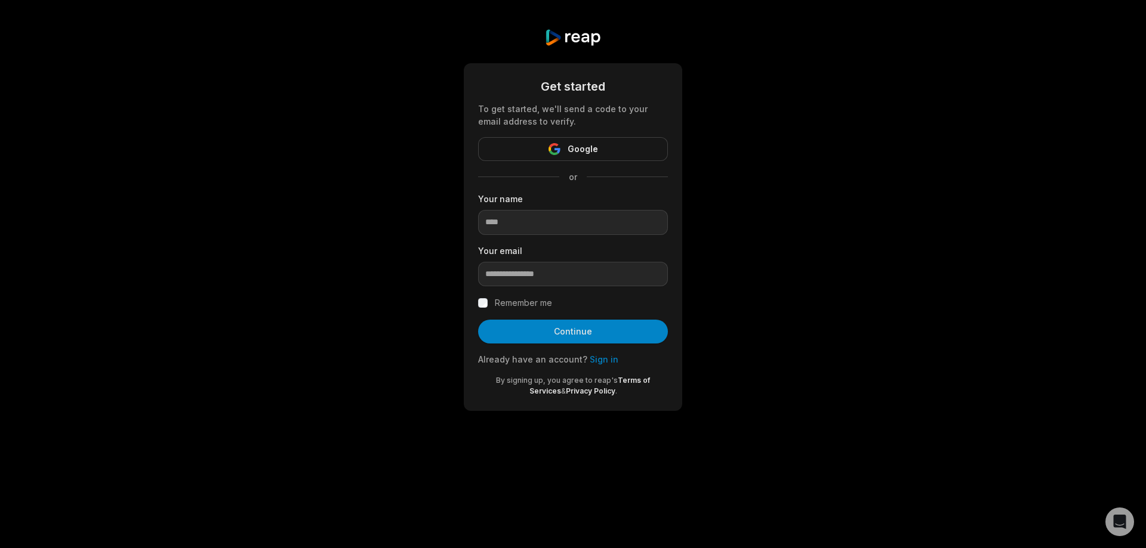
drag, startPoint x: 582, startPoint y: 498, endPoint x: 575, endPoint y: 488, distance: 12.8
click at [582, 498] on body "Get started To get started, we'll send a code to your email address to verify. …" at bounding box center [573, 274] width 1146 height 548
click at [554, 226] on input at bounding box center [573, 222] width 190 height 25
type input "****"
paste input "**********"
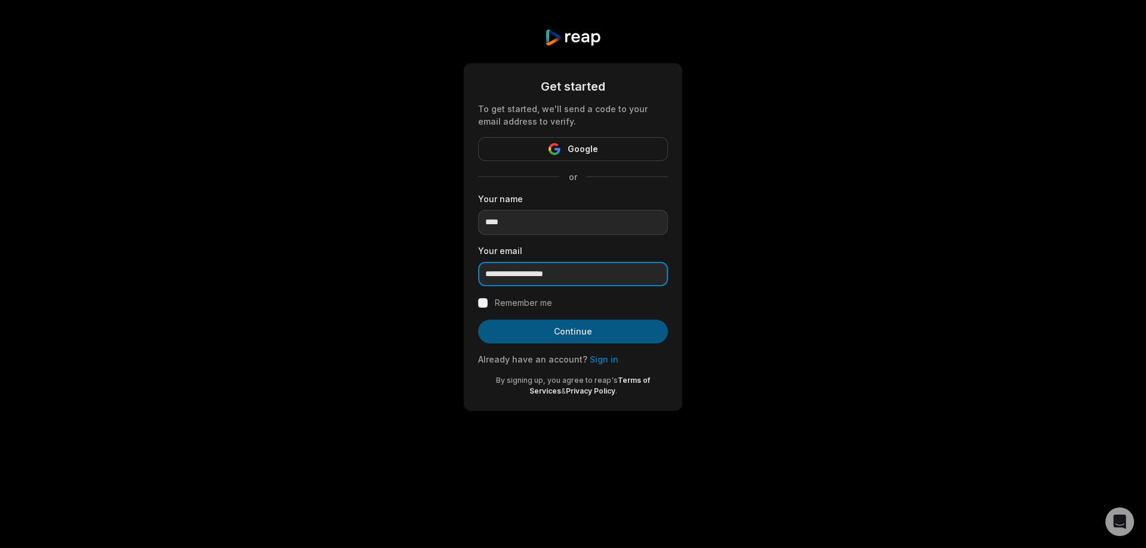
type input "**********"
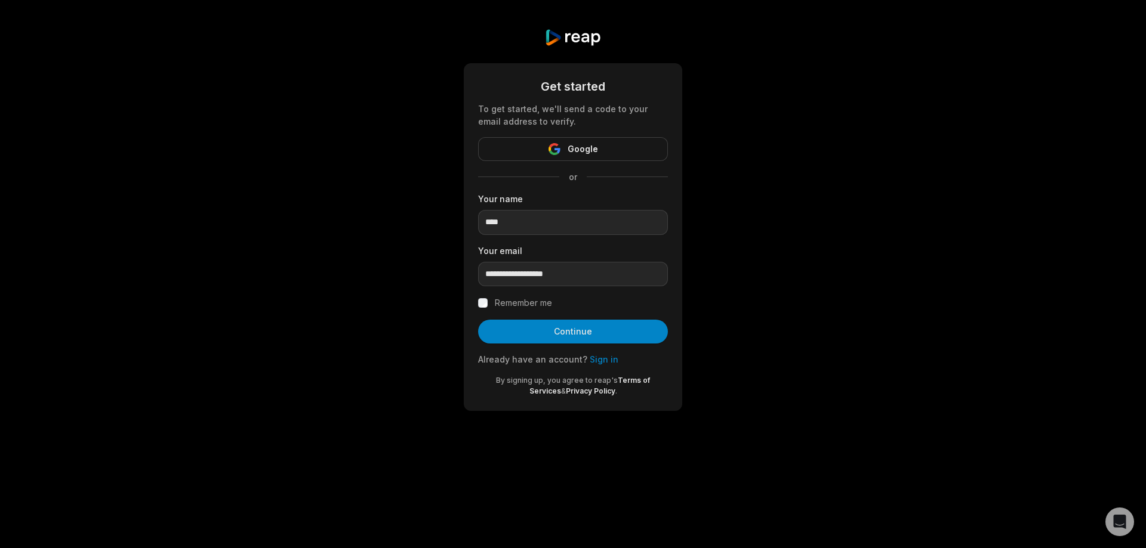
click at [606, 338] on button "Continue" at bounding box center [573, 332] width 190 height 24
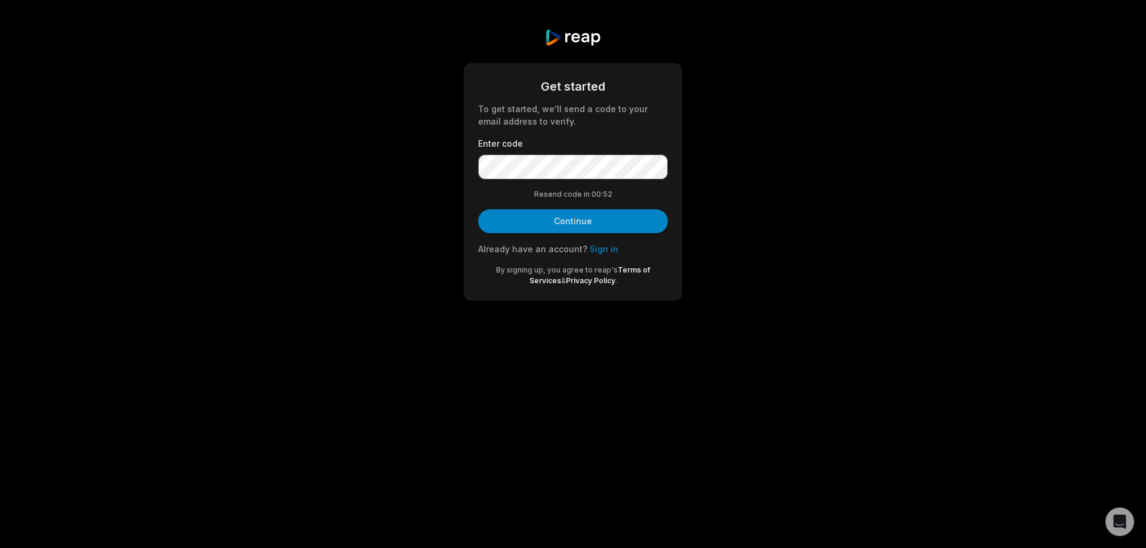
drag, startPoint x: 508, startPoint y: 522, endPoint x: 510, endPoint y: 494, distance: 28.1
click at [508, 522] on body "Get started To get started, we'll send a code to your email address to verify. …" at bounding box center [573, 274] width 1146 height 548
click at [555, 231] on button "Continue" at bounding box center [573, 221] width 190 height 24
